Goal: Transaction & Acquisition: Download file/media

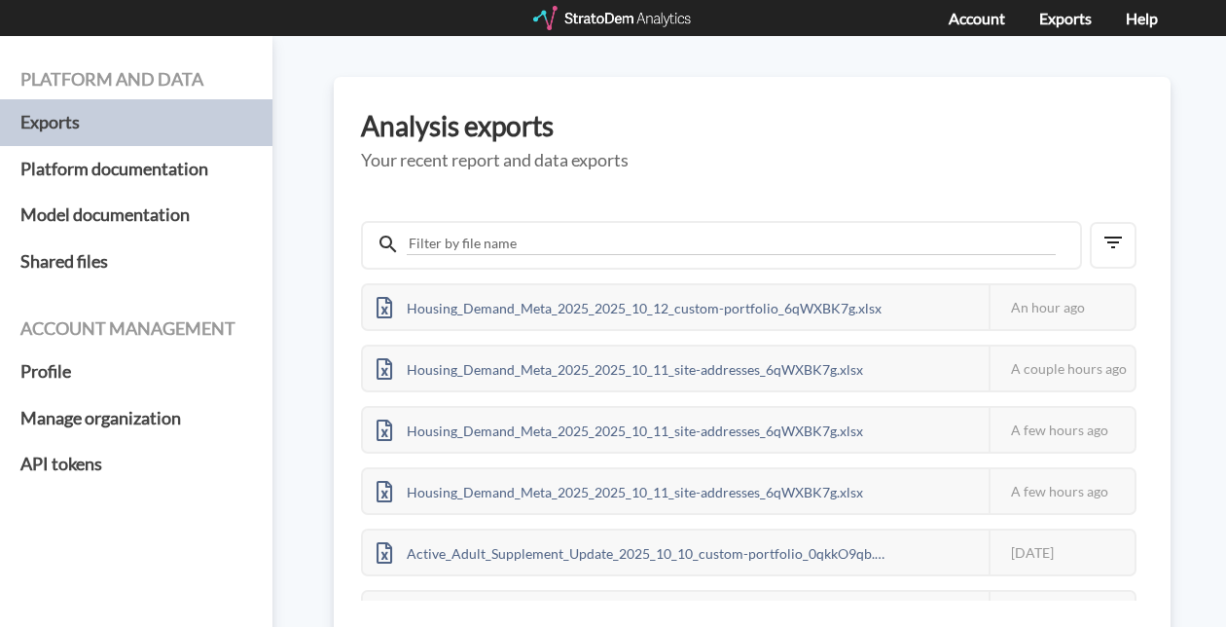
drag, startPoint x: 1042, startPoint y: 5, endPoint x: 721, endPoint y: 121, distance: 341.4
click at [721, 121] on h3 "Analysis exports" at bounding box center [752, 126] width 782 height 30
click at [727, 97] on div "Analysis exports Your recent report and data exports Housing_Demand_Meta_2025_2…" at bounding box center [752, 356] width 837 height 558
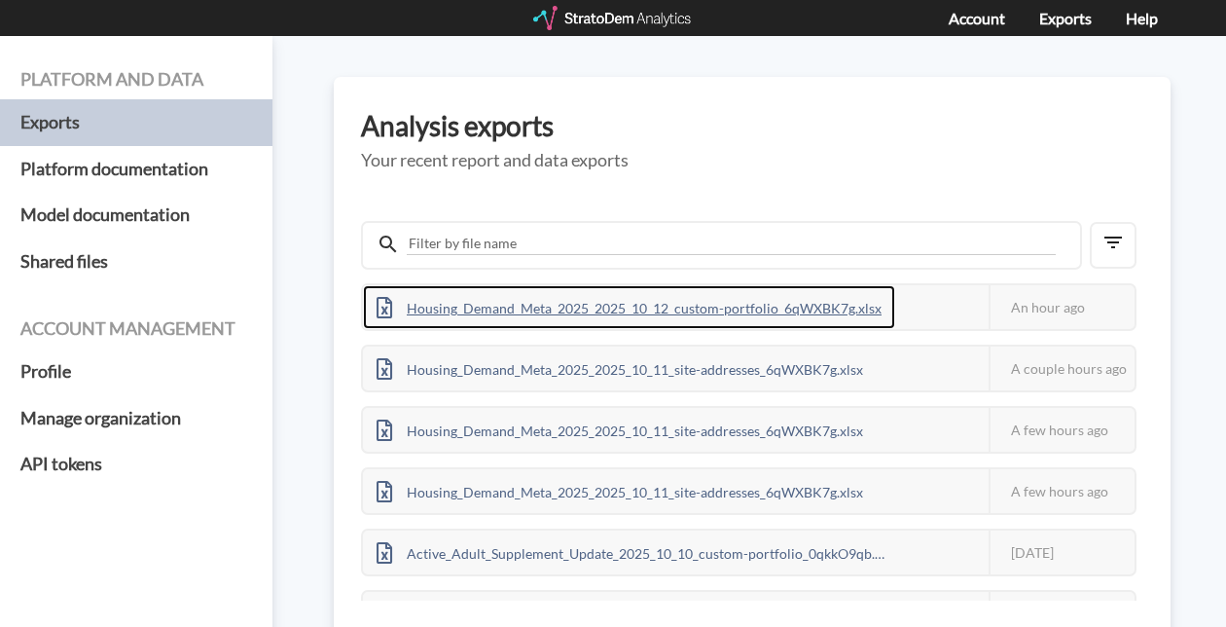
click at [643, 313] on div "Housing_Demand_Meta_2025_2025_10_12_custom-portfolio_6qWXBK7g.xlsx" at bounding box center [629, 307] width 532 height 44
